Goal: Transaction & Acquisition: Subscribe to service/newsletter

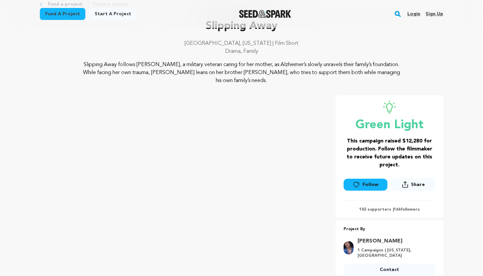
scroll to position [49, 0]
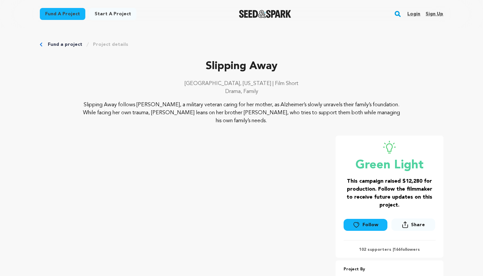
click at [358, 222] on icon at bounding box center [356, 225] width 7 height 7
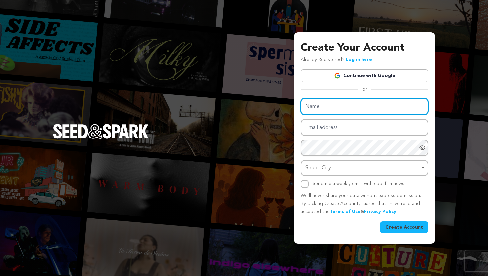
click at [364, 108] on input "Name" at bounding box center [365, 106] width 128 height 17
type input "S S"
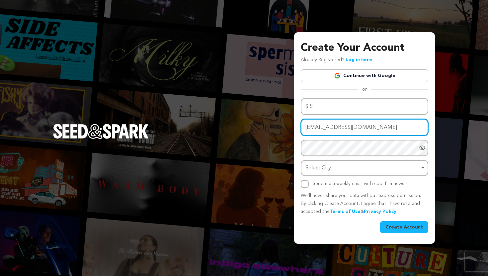
type input "icandoallthings2004@yahoo.com"
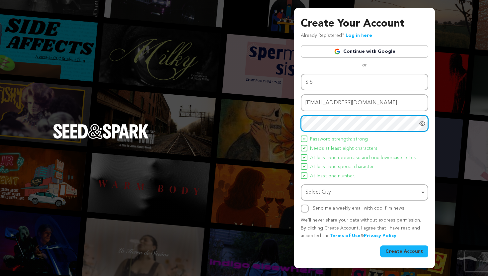
click at [379, 190] on div "Select City Remove item" at bounding box center [363, 193] width 114 height 10
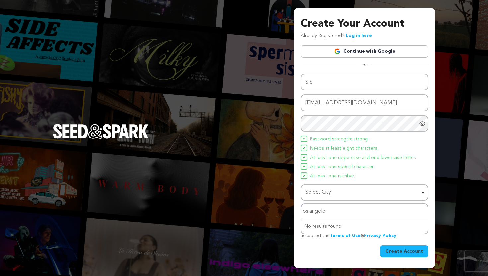
type input "los angeles"
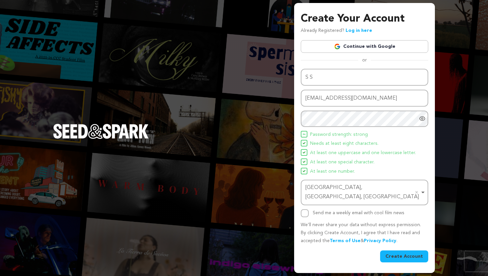
click at [405, 251] on button "Create Account" at bounding box center [404, 257] width 48 height 12
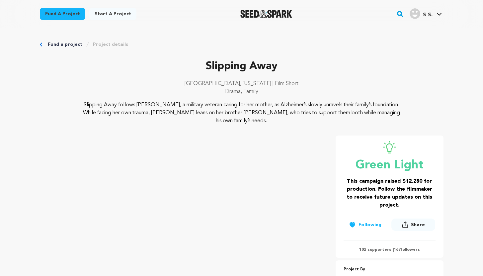
click at [436, 13] on link "S S. S S." at bounding box center [426, 13] width 35 height 12
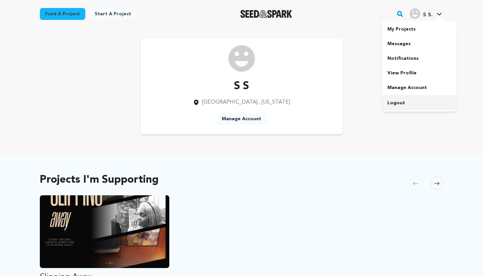
click at [399, 102] on link "Logout" at bounding box center [419, 103] width 74 height 15
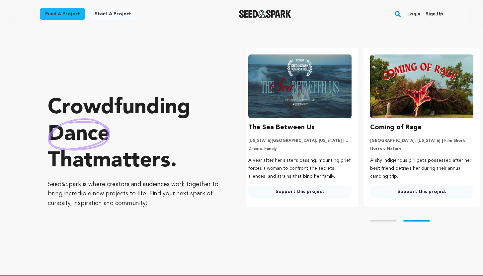
scroll to position [0, 127]
